Goal: Task Accomplishment & Management: Manage account settings

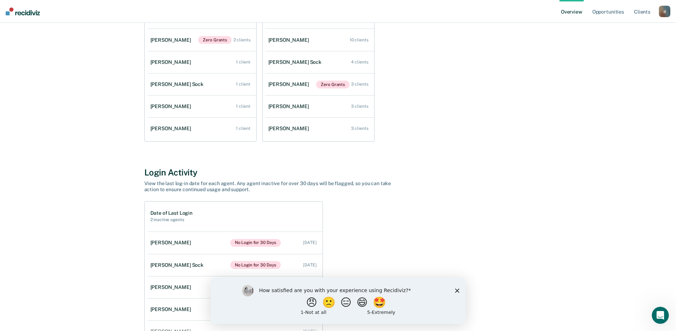
scroll to position [157, 0]
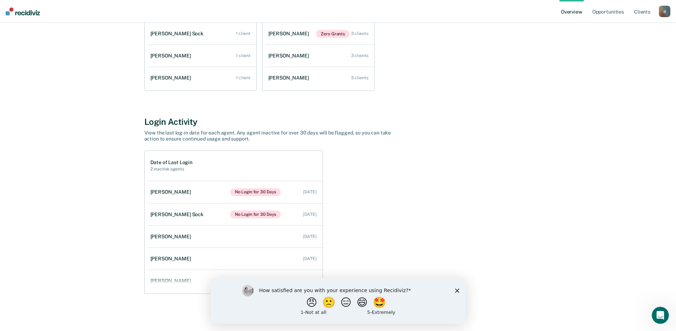
click at [456, 290] on polygon "Close survey" at bounding box center [457, 290] width 4 height 4
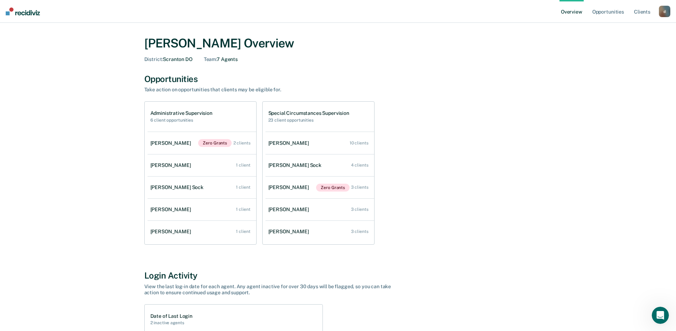
scroll to position [0, 0]
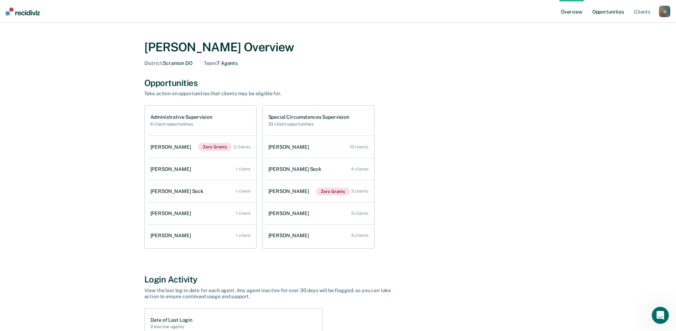
click at [605, 10] on link "Opportunities" at bounding box center [608, 11] width 35 height 23
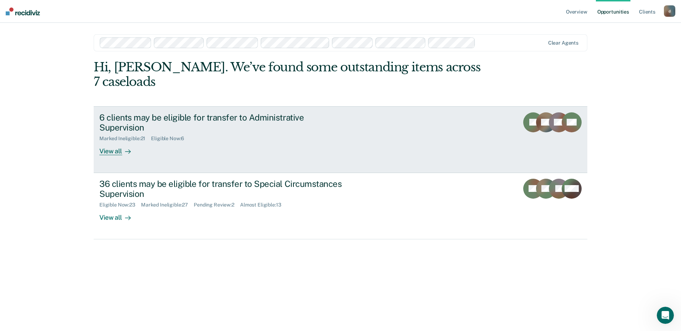
click at [113, 141] on div "View all" at bounding box center [119, 148] width 40 height 14
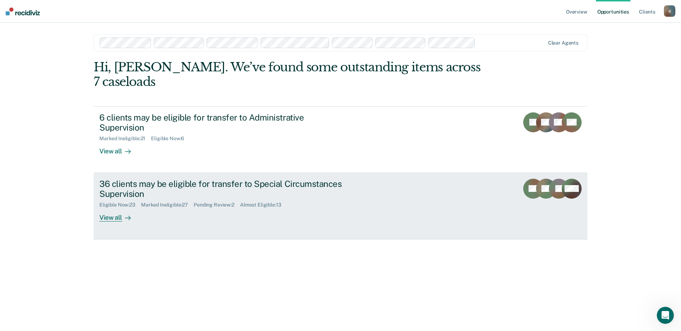
click at [112, 208] on div "View all" at bounding box center [119, 215] width 40 height 14
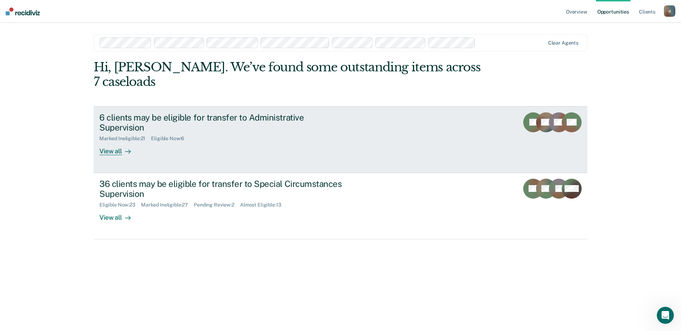
click at [116, 141] on div "View all" at bounding box center [119, 148] width 40 height 14
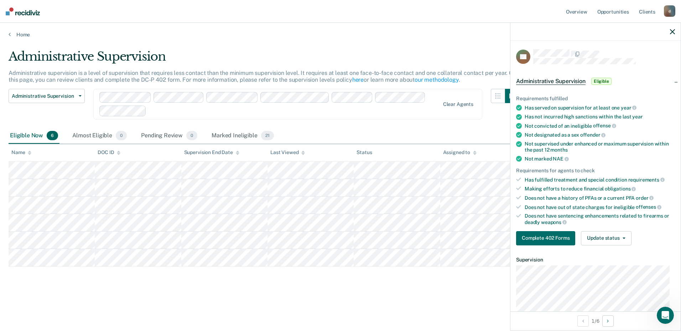
click at [477, 135] on div "Eligible Now 6 Almost Eligible 0 Pending Review 0 Marked Ineligible 21" at bounding box center [341, 136] width 664 height 16
click at [401, 291] on div "Administrative Supervision Administrative supervision is a level of supervision…" at bounding box center [341, 174] width 664 height 251
click at [405, 129] on div "Eligible Now 6 Almost Eligible 0 Pending Review 0 Marked Ineligible 21" at bounding box center [341, 136] width 664 height 16
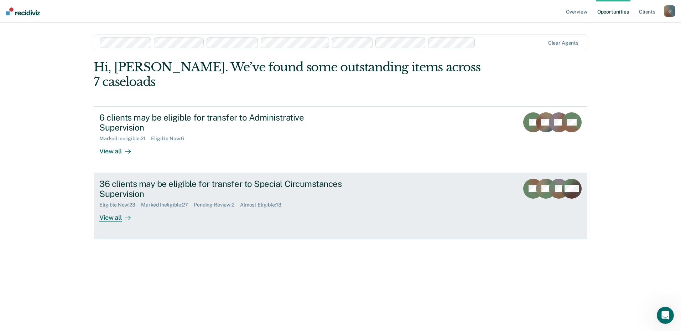
click at [108, 208] on div "View all" at bounding box center [119, 215] width 40 height 14
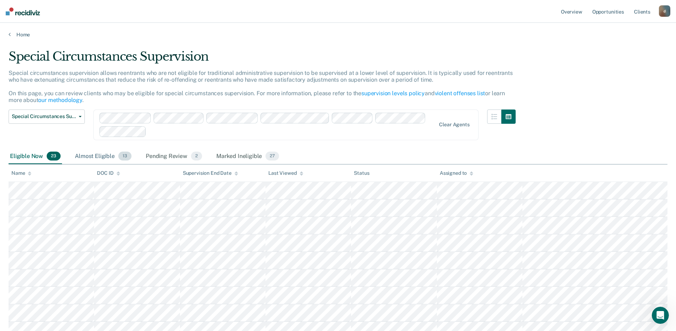
click at [101, 151] on div "Almost Eligible 13" at bounding box center [103, 157] width 60 height 16
click at [168, 152] on div "Pending Review 2" at bounding box center [173, 157] width 59 height 16
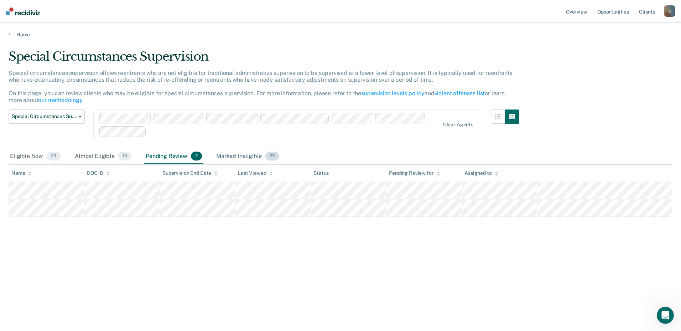
click at [238, 152] on div "Marked Ineligible 27" at bounding box center [248, 157] width 66 height 16
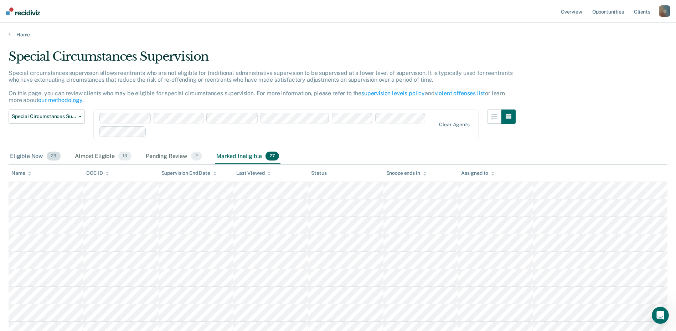
click at [30, 156] on div "Eligible Now 23" at bounding box center [35, 157] width 53 height 16
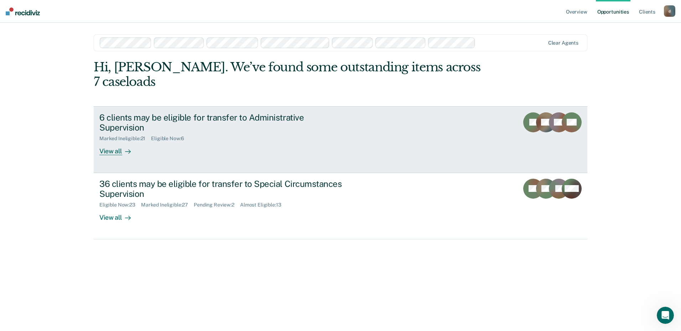
click at [103, 141] on div "View all" at bounding box center [119, 148] width 40 height 14
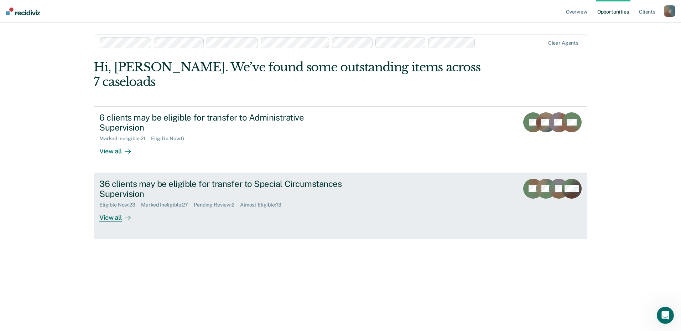
click at [112, 208] on div "View all" at bounding box center [119, 215] width 40 height 14
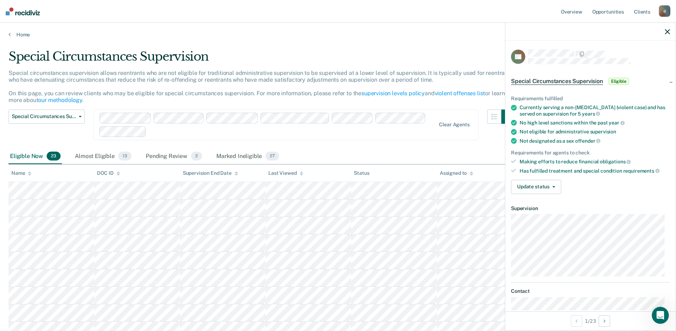
click at [190, 63] on div "Special Circumstances Supervision" at bounding box center [262, 59] width 507 height 20
click at [451, 50] on div "Special Circumstances Supervision" at bounding box center [262, 59] width 507 height 20
click at [670, 31] on div at bounding box center [590, 32] width 170 height 18
click at [665, 29] on icon "button" at bounding box center [667, 31] width 5 height 5
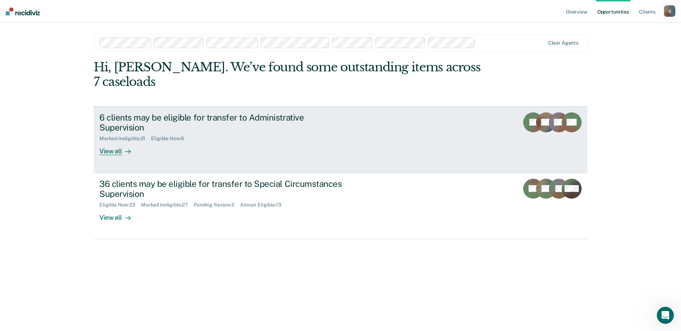
click at [114, 141] on div "View all" at bounding box center [119, 148] width 40 height 14
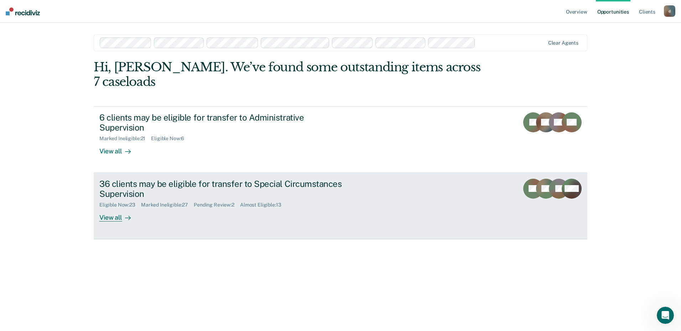
click at [114, 208] on div "View all" at bounding box center [119, 215] width 40 height 14
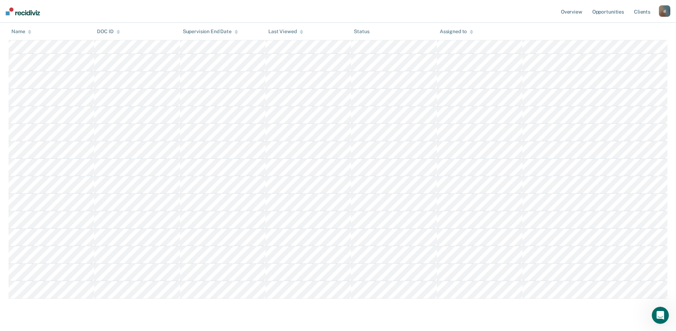
scroll to position [304, 0]
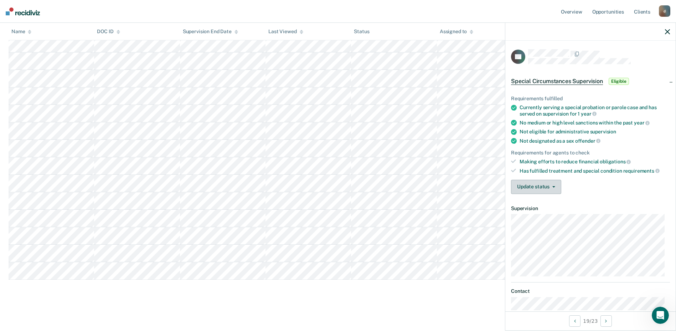
click at [555, 187] on button "Update status" at bounding box center [536, 187] width 50 height 14
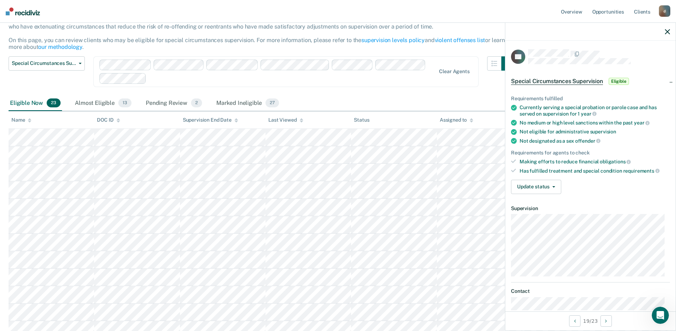
scroll to position [0, 0]
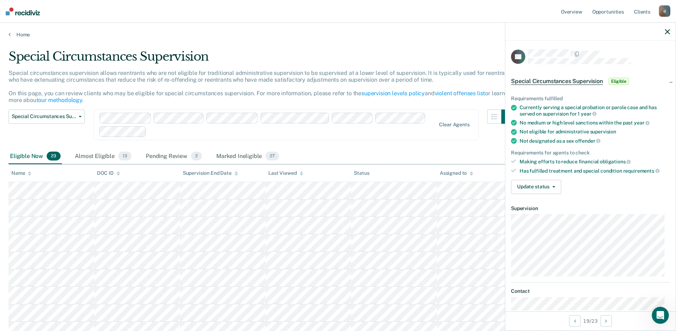
click at [666, 31] on icon "button" at bounding box center [667, 31] width 5 height 5
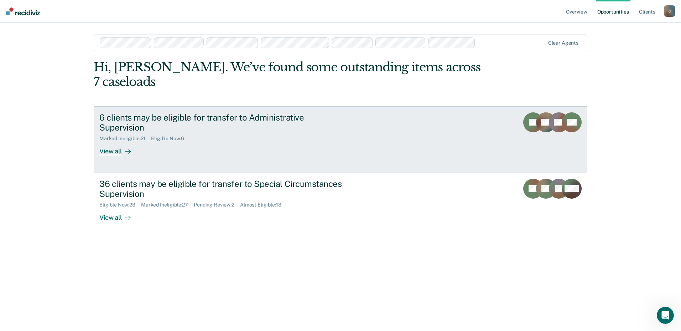
click at [108, 141] on div "View all" at bounding box center [119, 148] width 40 height 14
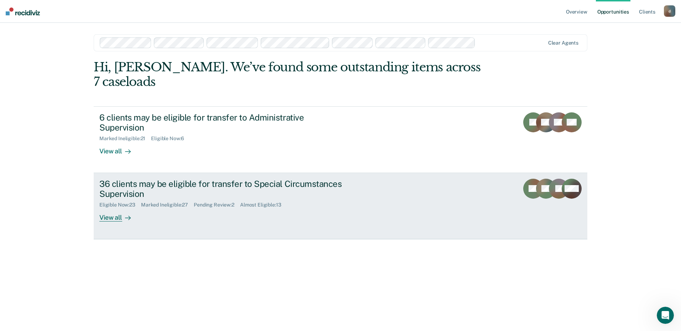
click at [115, 208] on div "View all" at bounding box center [119, 215] width 40 height 14
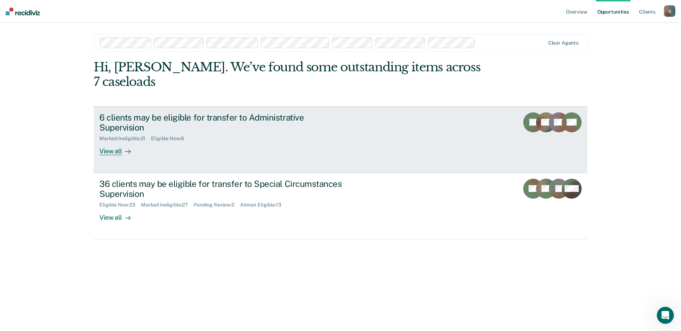
click at [115, 141] on div "View all" at bounding box center [119, 148] width 40 height 14
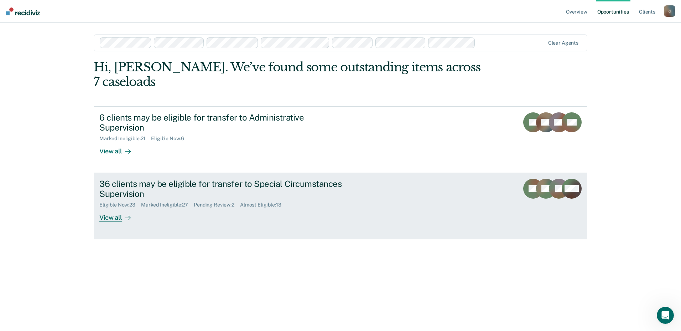
click at [114, 208] on div "View all" at bounding box center [119, 215] width 40 height 14
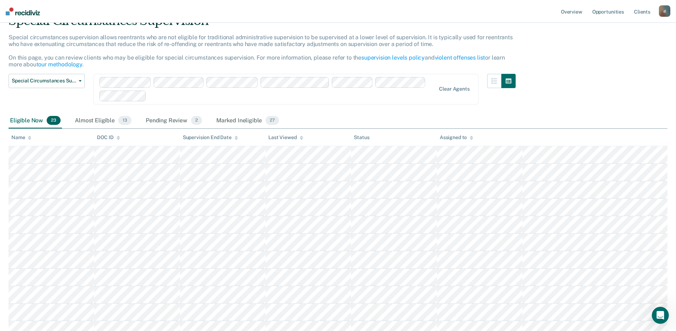
scroll to position [107, 0]
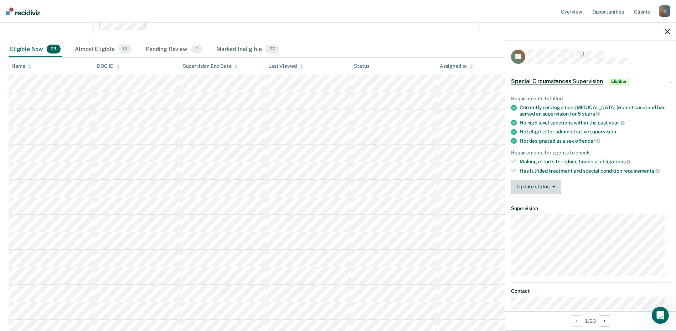
click at [552, 184] on button "Update status" at bounding box center [536, 187] width 50 height 14
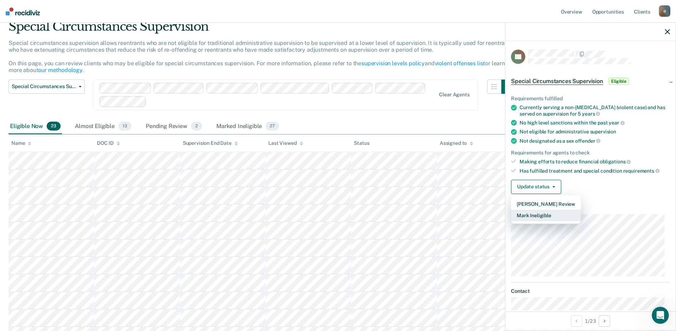
scroll to position [0, 0]
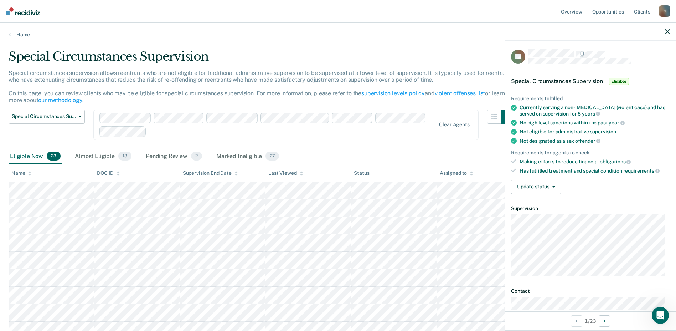
click at [667, 29] on icon "button" at bounding box center [667, 31] width 5 height 5
click at [555, 188] on button "Update status" at bounding box center [536, 187] width 50 height 14
click at [598, 204] on article "DB Special Circumstances Supervision Eligible Requirements fulfilled Currently …" at bounding box center [590, 244] width 159 height 390
click at [616, 81] on span "Eligible" at bounding box center [619, 81] width 20 height 7
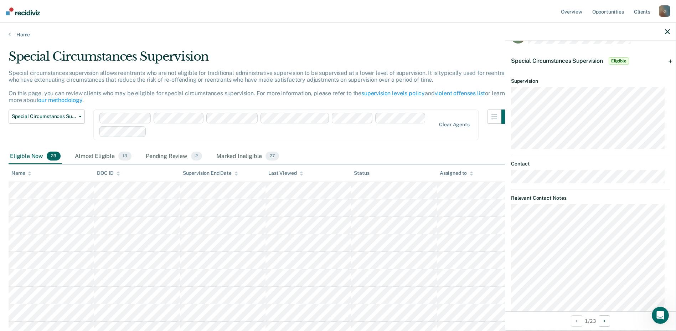
scroll to position [35, 0]
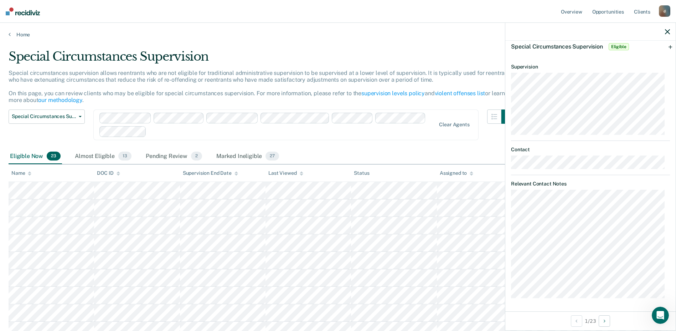
click at [668, 30] on icon "button" at bounding box center [667, 31] width 5 height 5
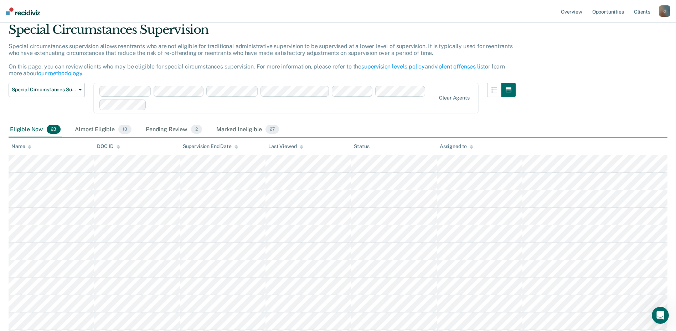
scroll to position [0, 0]
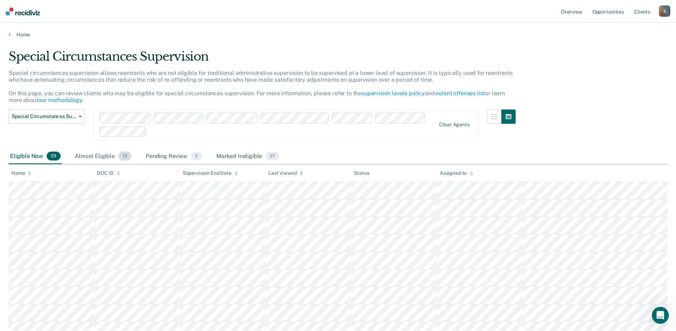
click at [101, 157] on div "Almost Eligible 13" at bounding box center [103, 157] width 60 height 16
click at [177, 156] on div "Pending Review 2" at bounding box center [173, 157] width 59 height 16
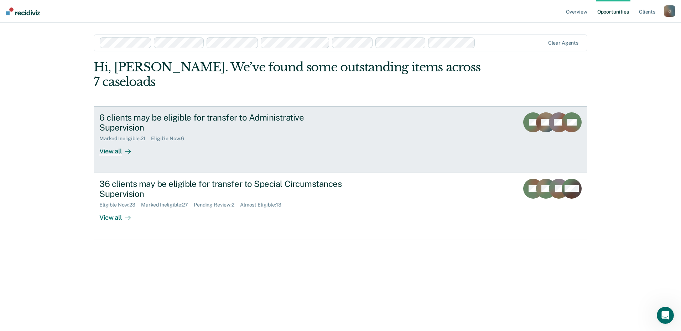
click at [114, 141] on div "View all" at bounding box center [119, 148] width 40 height 14
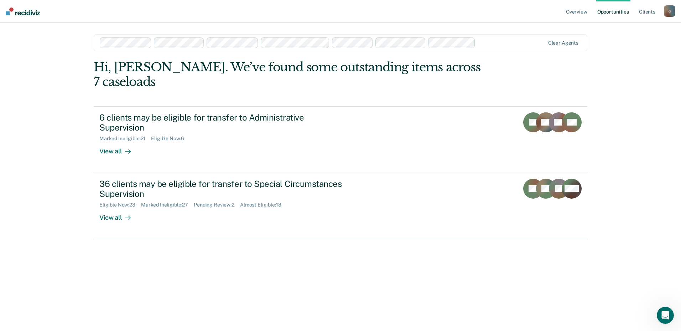
click at [616, 9] on link "Opportunities" at bounding box center [613, 11] width 35 height 23
click at [649, 10] on link "Client s" at bounding box center [647, 11] width 19 height 23
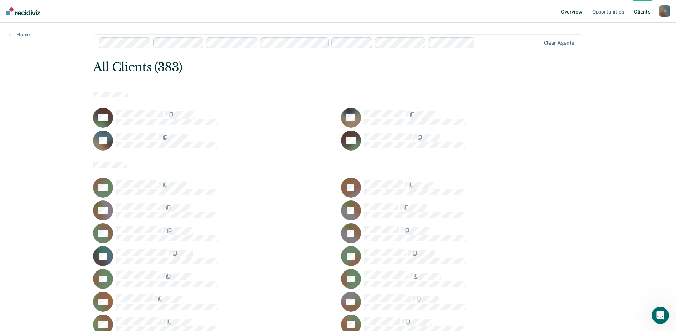
click at [573, 11] on link "Overview" at bounding box center [571, 11] width 24 height 23
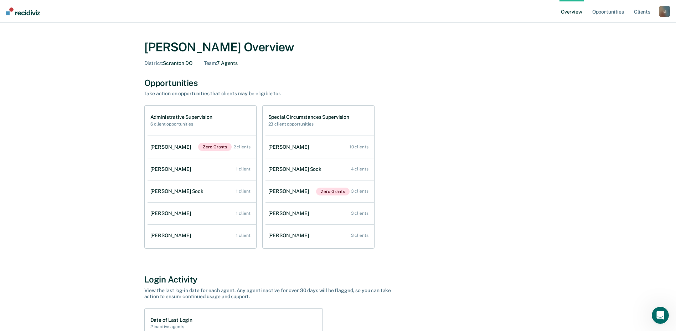
click at [577, 13] on link "Overview" at bounding box center [571, 11] width 24 height 23
click at [613, 8] on link "Opportunities" at bounding box center [608, 11] width 35 height 23
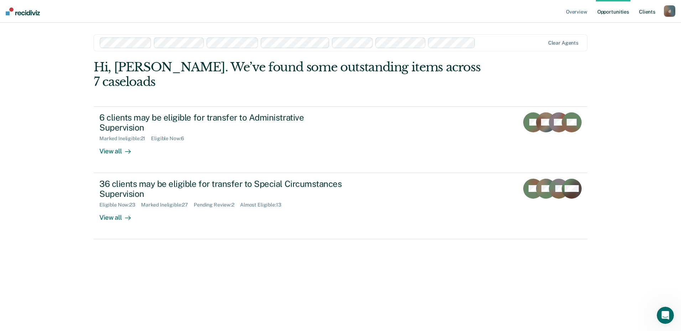
click at [644, 11] on link "Client s" at bounding box center [647, 11] width 19 height 23
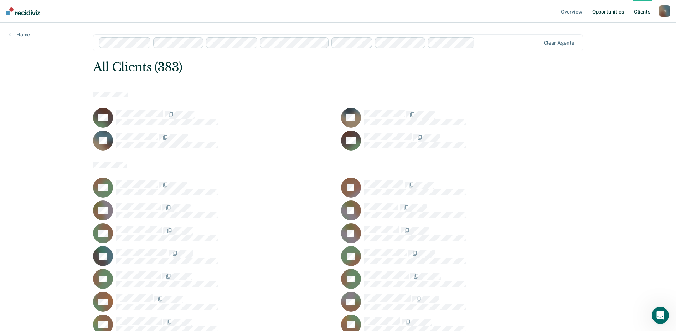
click at [605, 10] on link "Opportunities" at bounding box center [608, 11] width 35 height 23
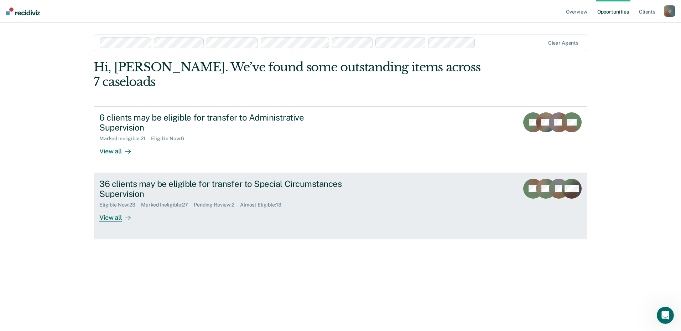
click at [112, 208] on div "View all" at bounding box center [119, 215] width 40 height 14
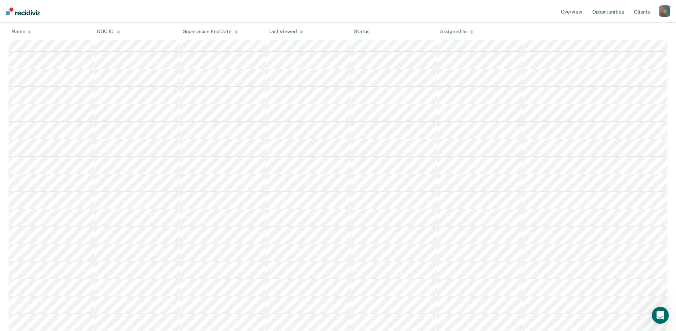
scroll to position [249, 0]
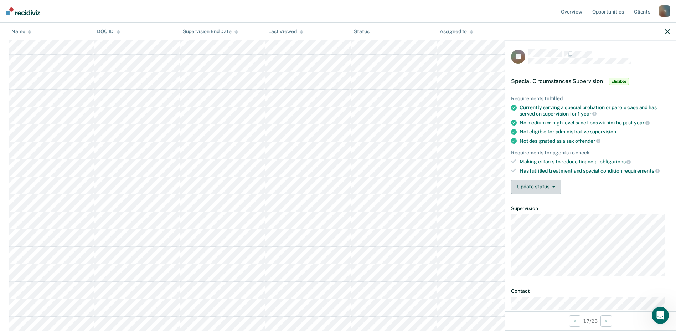
click at [556, 189] on button "Update status" at bounding box center [536, 187] width 50 height 14
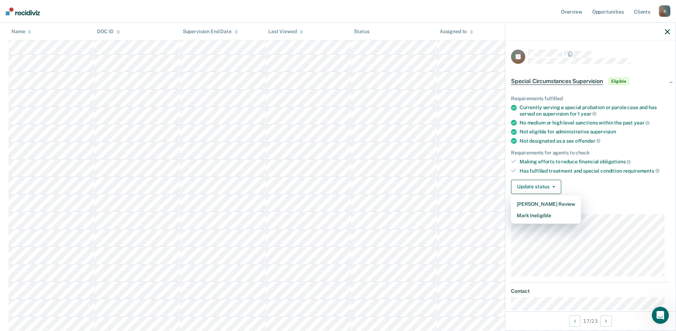
click at [590, 191] on div "Update status [PERSON_NAME] Review Mark Ineligible" at bounding box center [590, 187] width 159 height 14
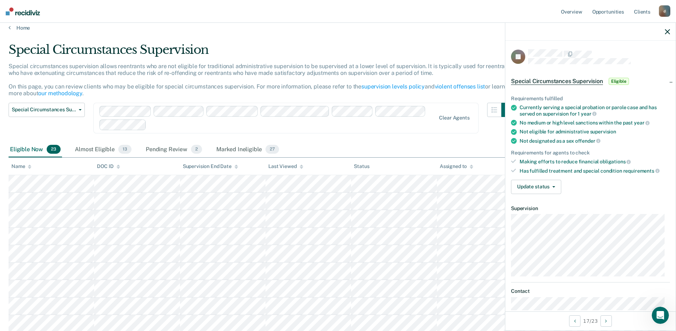
scroll to position [0, 0]
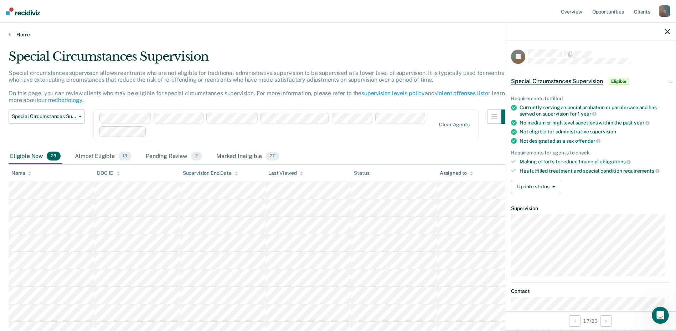
click at [12, 32] on link "Home" at bounding box center [338, 34] width 659 height 6
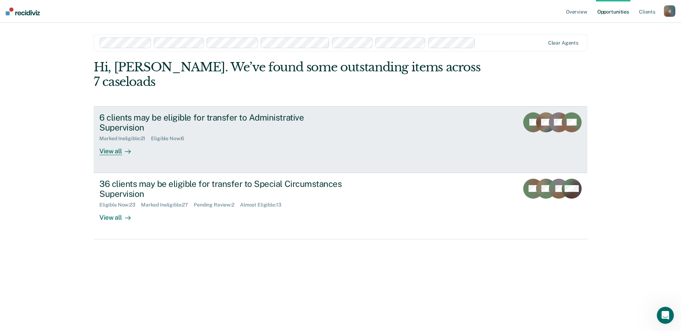
click at [112, 141] on div "View all" at bounding box center [119, 148] width 40 height 14
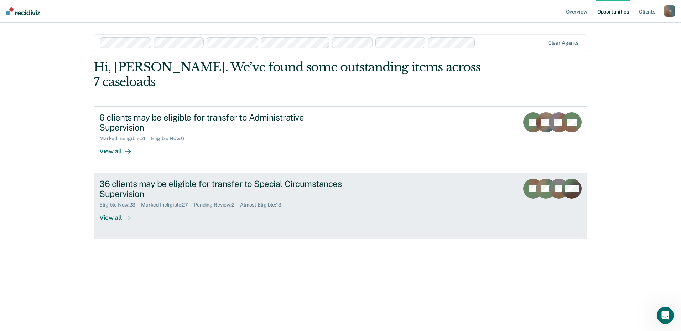
click at [117, 208] on div "View all" at bounding box center [119, 215] width 40 height 14
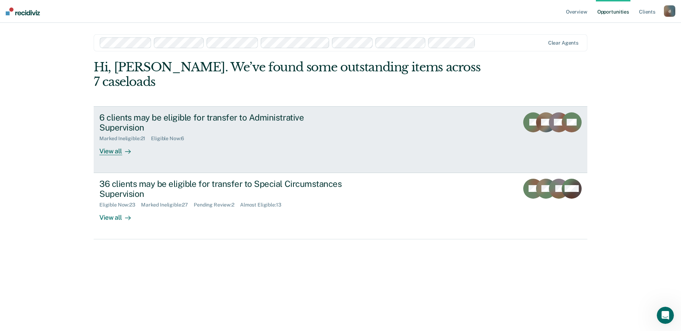
click at [116, 141] on div "View all" at bounding box center [119, 148] width 40 height 14
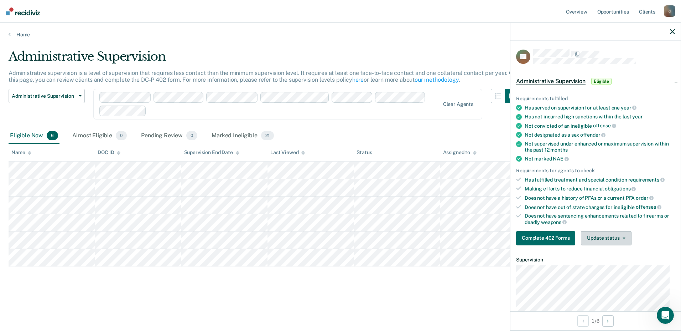
click at [622, 236] on button "Update status" at bounding box center [606, 238] width 50 height 14
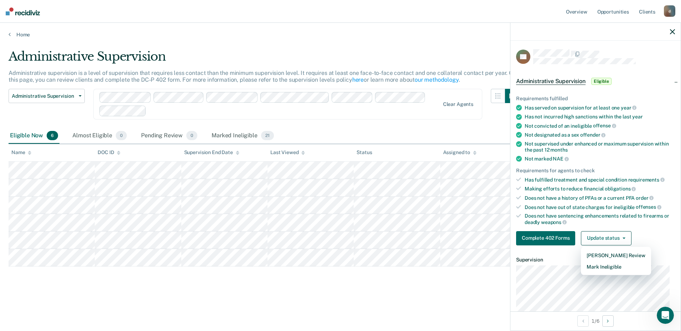
click at [470, 286] on div "Administrative Supervision Administrative supervision is a level of supervision…" at bounding box center [341, 174] width 664 height 251
click at [12, 34] on link "Home" at bounding box center [341, 34] width 664 height 6
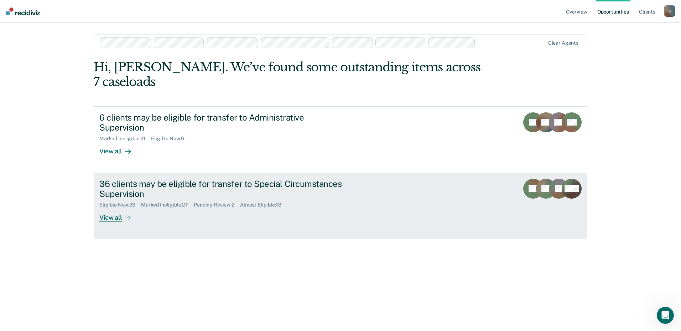
click at [110, 208] on div "View all" at bounding box center [119, 215] width 40 height 14
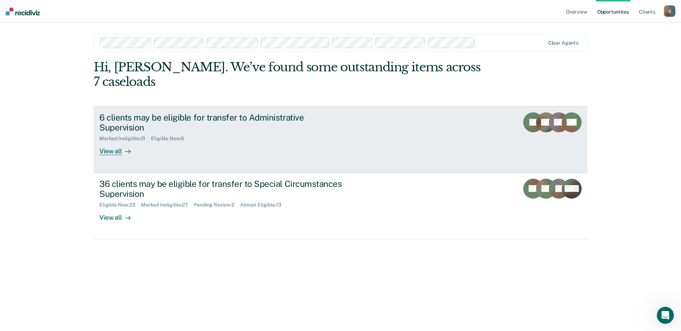
click at [114, 141] on div "View all" at bounding box center [119, 148] width 40 height 14
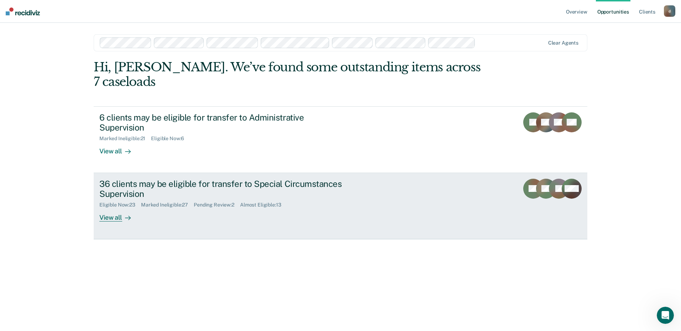
click at [110, 208] on div "View all" at bounding box center [119, 215] width 40 height 14
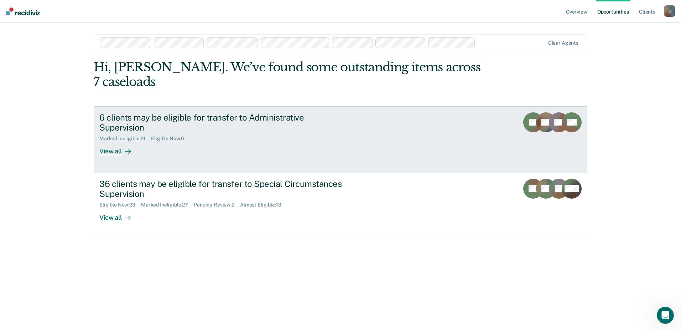
click at [119, 141] on div "View all" at bounding box center [119, 148] width 40 height 14
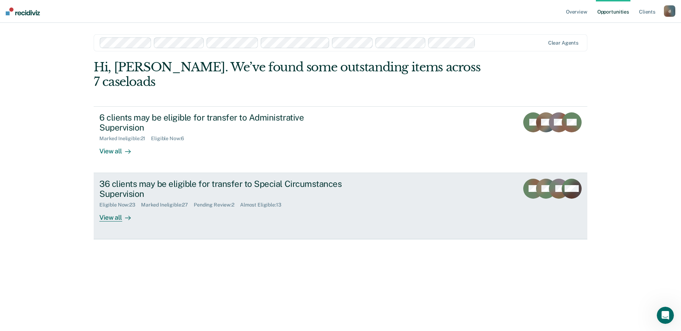
click at [121, 208] on div "View all" at bounding box center [119, 215] width 40 height 14
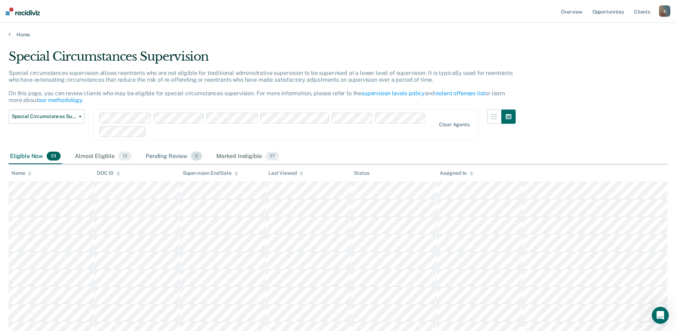
click at [172, 152] on div "Pending Review 2" at bounding box center [173, 157] width 59 height 16
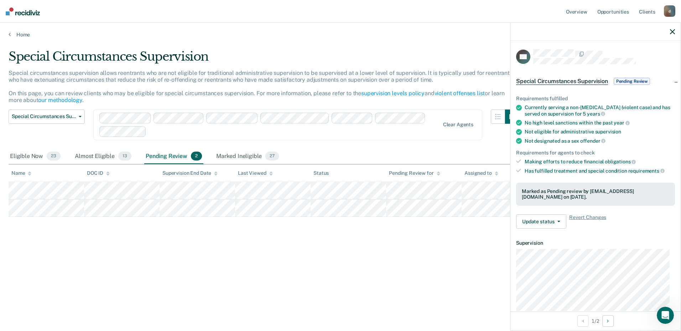
click at [314, 139] on div "Clear agents" at bounding box center [287, 124] width 389 height 31
click at [264, 263] on div "Special Circumstances Supervision Special circumstances supervision allows reen…" at bounding box center [341, 163] width 664 height 228
click at [671, 31] on icon "button" at bounding box center [672, 31] width 5 height 5
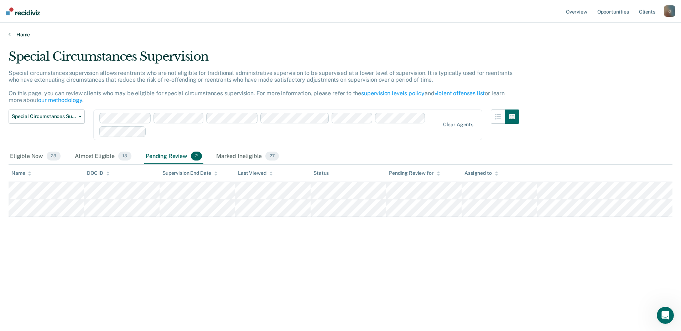
click at [27, 34] on link "Home" at bounding box center [341, 34] width 664 height 6
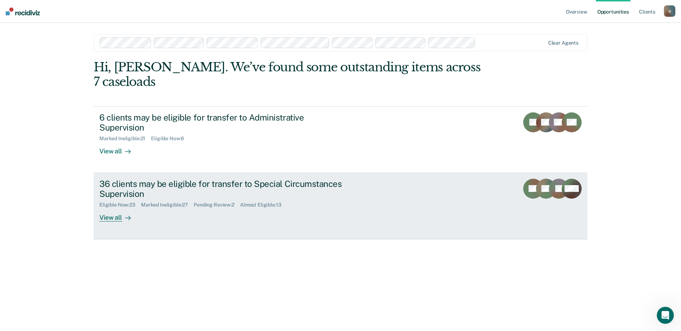
click at [119, 208] on div "View all" at bounding box center [119, 215] width 40 height 14
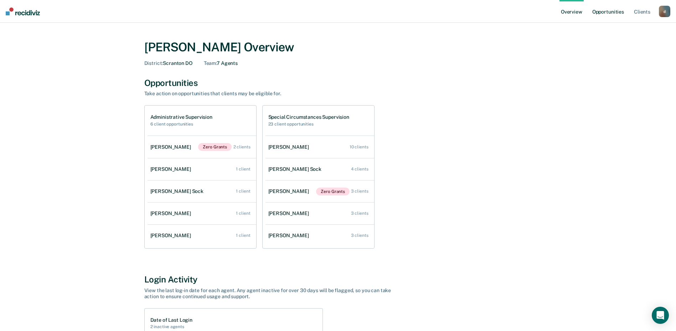
click at [600, 9] on link "Opportunities" at bounding box center [608, 11] width 35 height 23
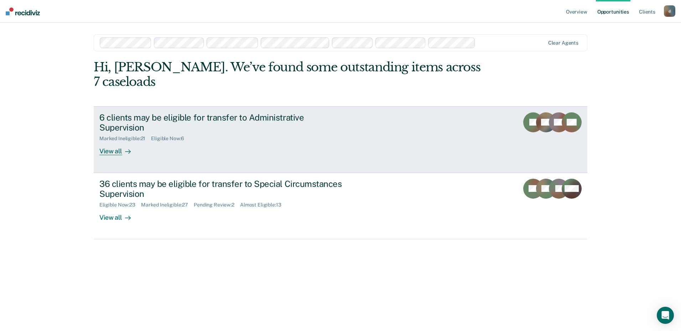
click at [109, 141] on div "View all" at bounding box center [119, 148] width 40 height 14
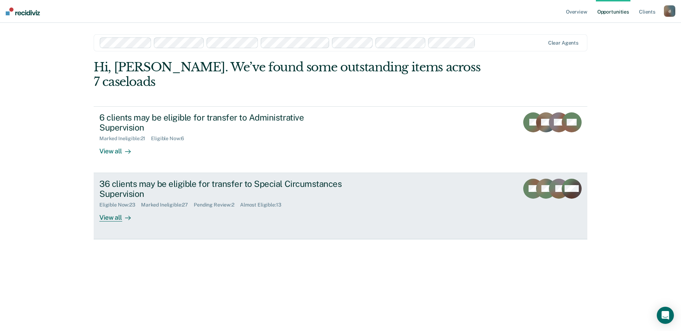
click at [109, 208] on div "View all" at bounding box center [119, 215] width 40 height 14
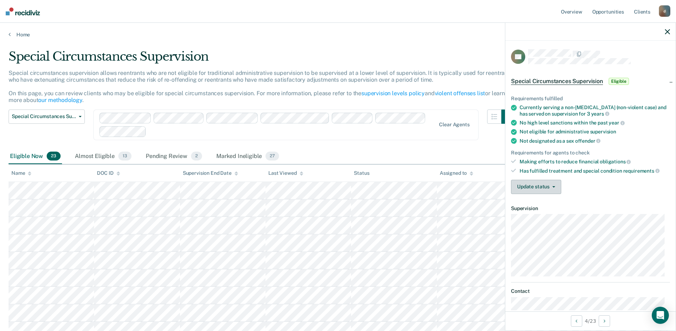
click at [554, 184] on button "Update status" at bounding box center [536, 187] width 50 height 14
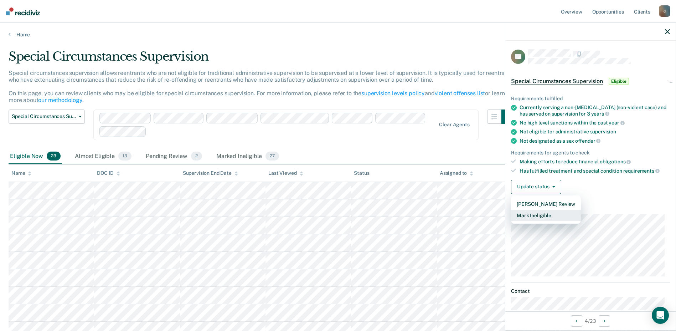
click at [544, 215] on button "Mark Ineligible" at bounding box center [546, 215] width 70 height 11
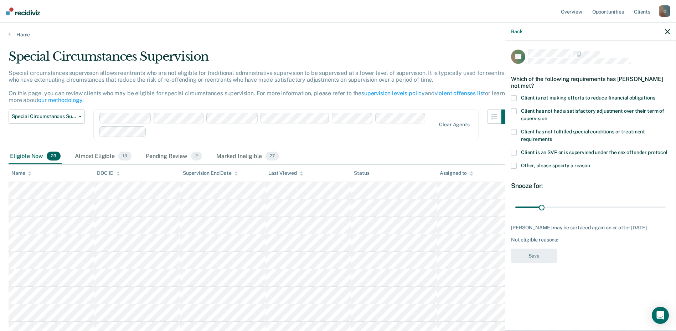
click at [514, 97] on span at bounding box center [514, 98] width 6 height 6
click at [655, 95] on input "Client is not making efforts to reduce financial obligations" at bounding box center [655, 95] width 0 height 0
click at [515, 112] on span at bounding box center [514, 111] width 6 height 6
click at [547, 116] on input "Client has not had a satisfactory adjustment over their term of supervision" at bounding box center [547, 116] width 0 height 0
click at [514, 130] on span at bounding box center [514, 132] width 6 height 6
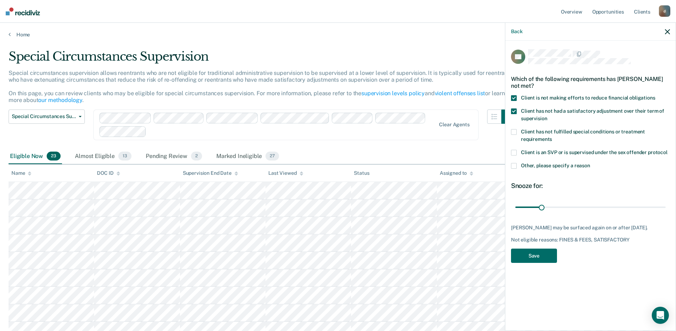
click at [552, 136] on input "Client has not fulfilled special conditions or treatment requirements" at bounding box center [552, 136] width 0 height 0
drag, startPoint x: 543, startPoint y: 204, endPoint x: 670, endPoint y: 205, distance: 127.2
type input "180"
click at [666, 205] on input "range" at bounding box center [590, 207] width 150 height 12
drag, startPoint x: 531, startPoint y: 260, endPoint x: 532, endPoint y: 256, distance: 3.6
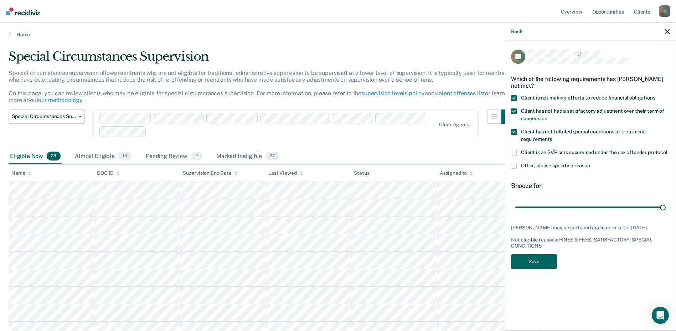
click at [532, 259] on button "Save" at bounding box center [534, 261] width 46 height 15
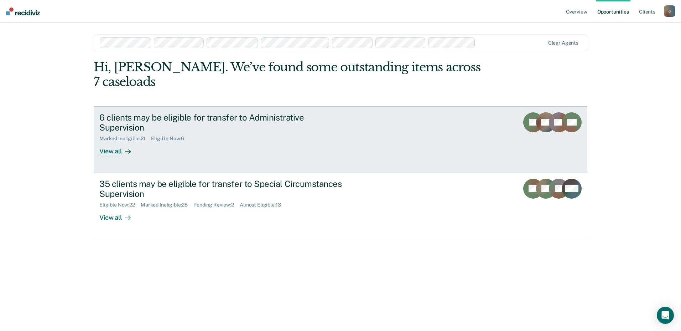
click at [110, 141] on div "View all" at bounding box center [119, 148] width 40 height 14
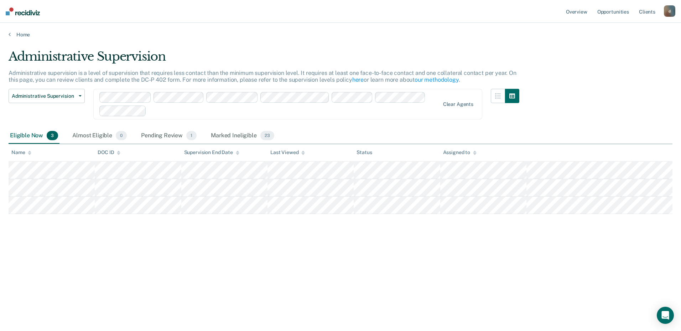
click at [48, 117] on div "Administrative Supervision Administrative Supervision Special Circumstances Sup…" at bounding box center [47, 108] width 76 height 39
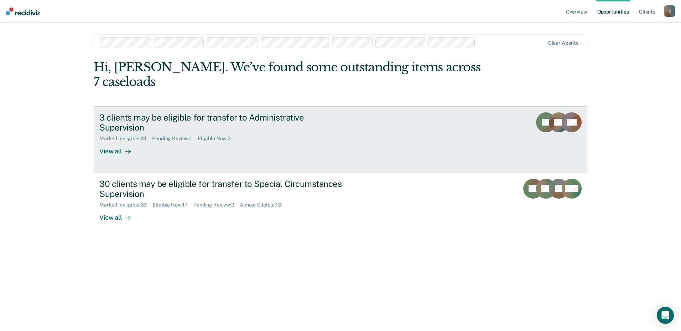
click at [115, 141] on div "View all" at bounding box center [119, 148] width 40 height 14
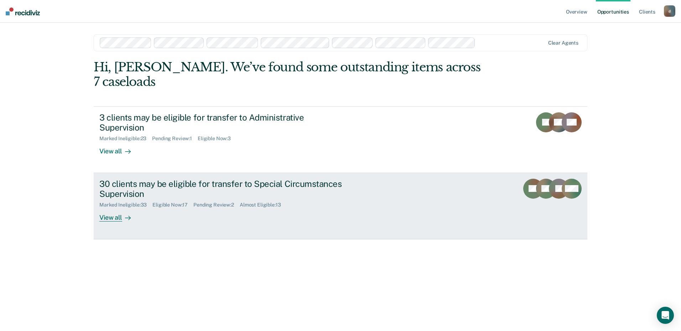
click at [112, 199] on link "30 clients may be eligible for transfer to Special Circumstances Supervision Ma…" at bounding box center [341, 206] width 494 height 66
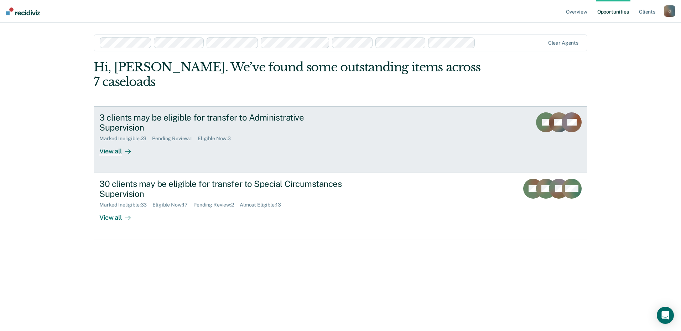
click at [113, 141] on div "View all" at bounding box center [119, 148] width 40 height 14
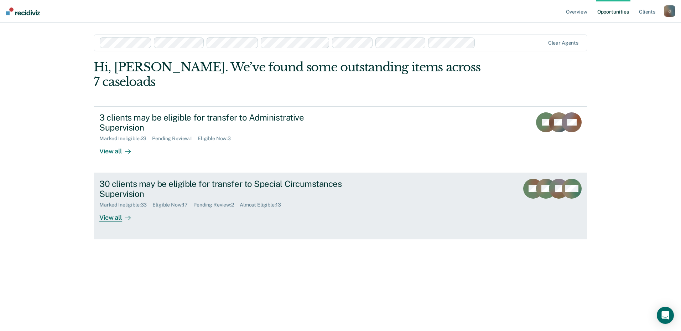
click at [121, 208] on div "View all" at bounding box center [119, 215] width 40 height 14
click at [118, 208] on div "View all" at bounding box center [119, 215] width 40 height 14
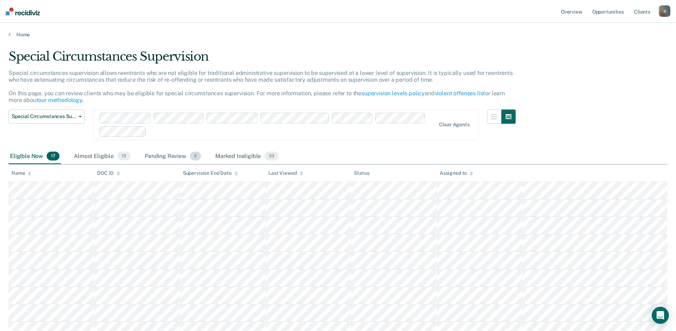
click at [147, 155] on div "Pending Review 2" at bounding box center [172, 157] width 59 height 16
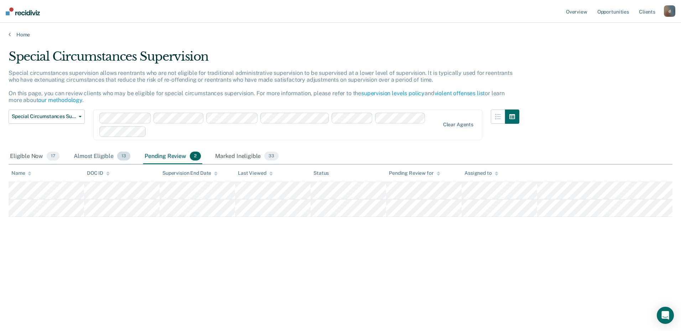
click at [84, 156] on div "Almost Eligible 13" at bounding box center [102, 157] width 60 height 16
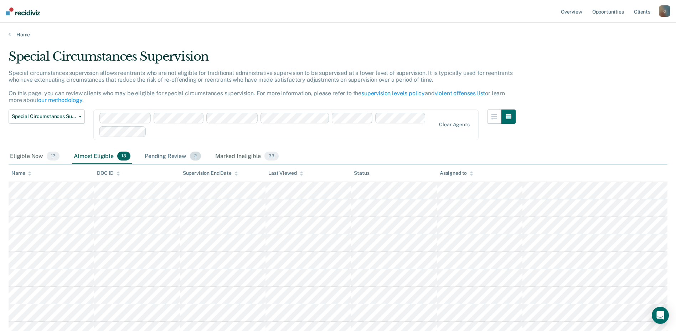
click at [161, 157] on div "Pending Review 2" at bounding box center [172, 157] width 59 height 16
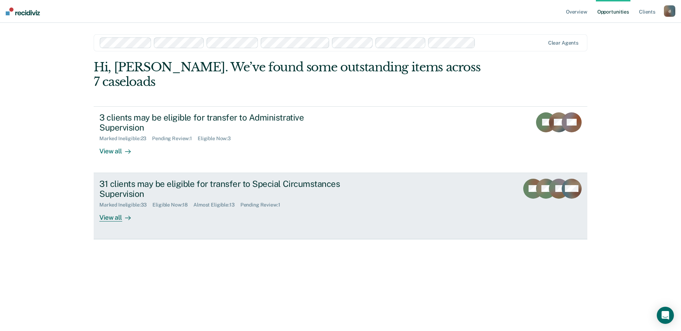
click at [112, 208] on div "View all" at bounding box center [119, 215] width 40 height 14
